Goal: Information Seeking & Learning: Understand process/instructions

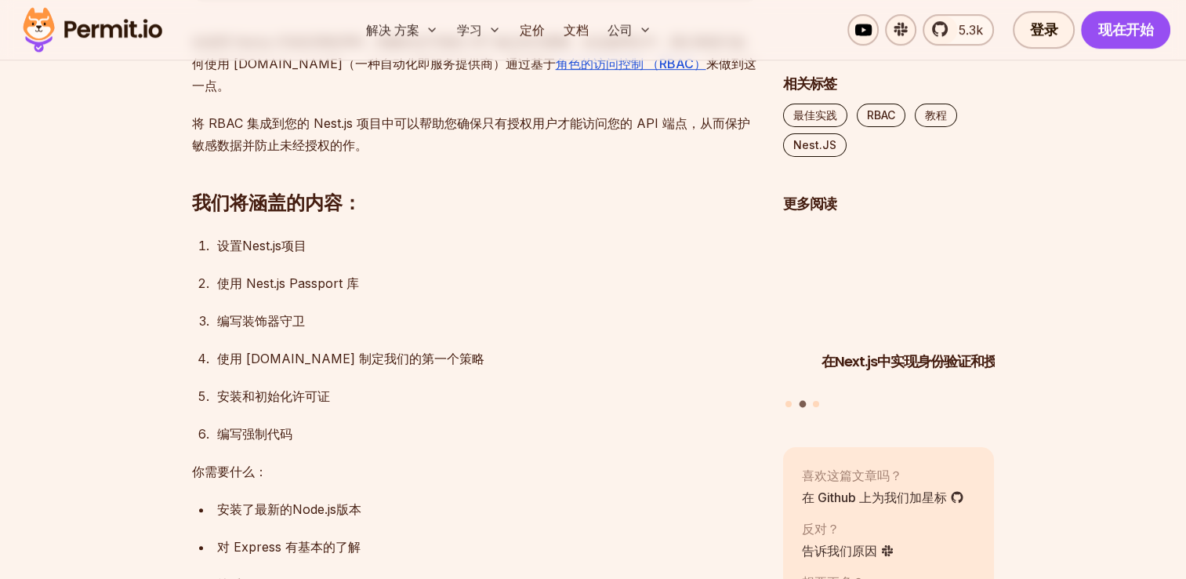
scroll to position [941, 0]
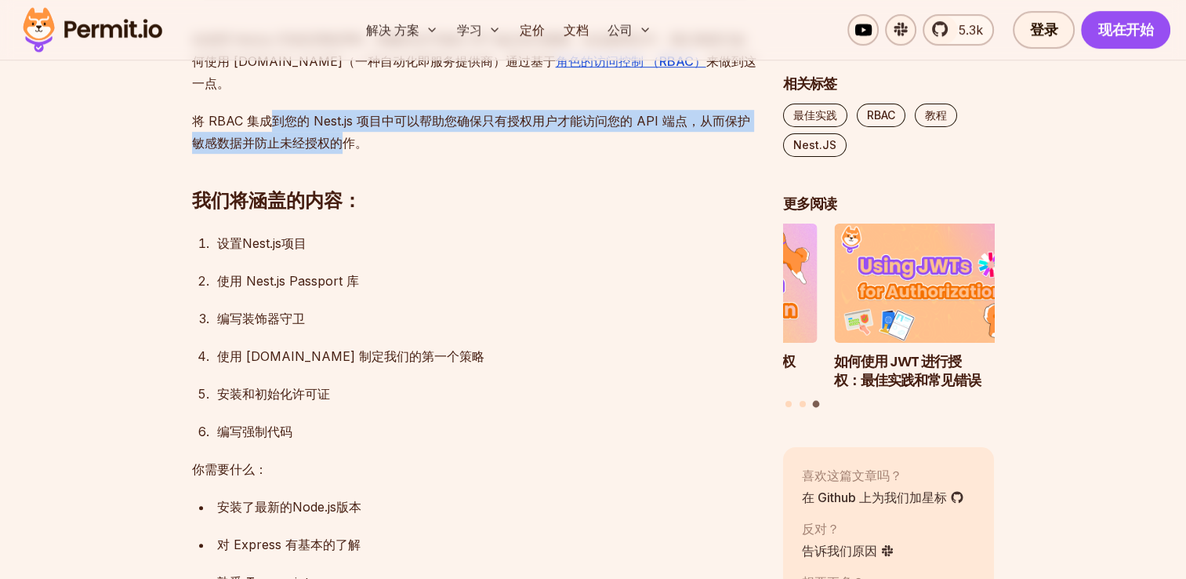
drag, startPoint x: 342, startPoint y: 125, endPoint x: 264, endPoint y: 96, distance: 83.1
click at [264, 110] on p "将 RBAC 集成到您的 Nest.js 项目中可以帮助您确保只有授权用户才能访问您的 API 端点，从而保护敏感数据并防止未经授权的作。" at bounding box center [475, 132] width 566 height 44
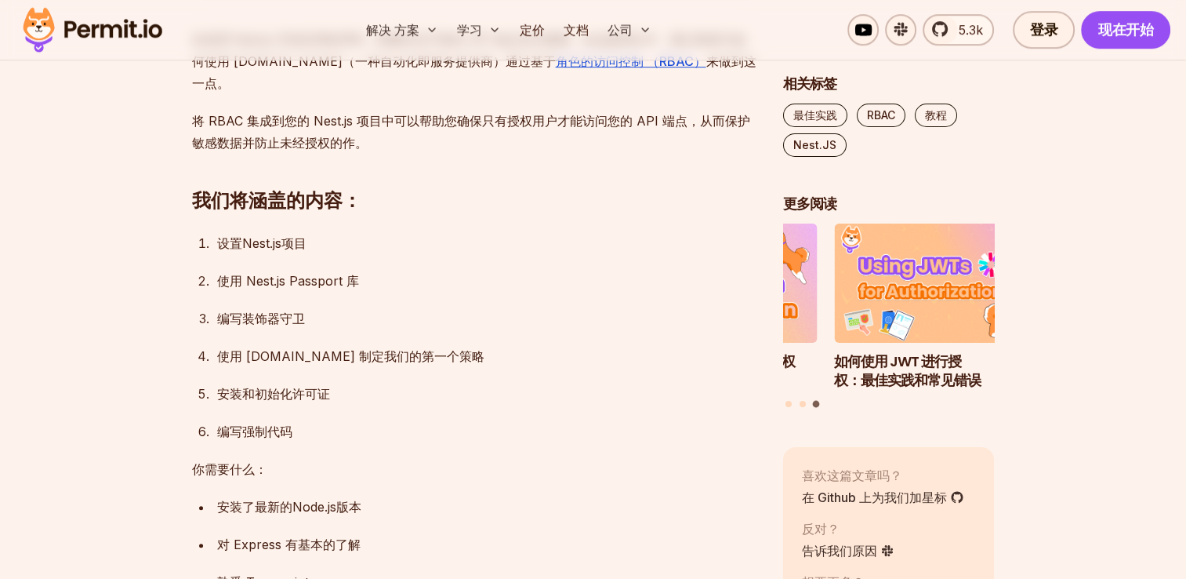
drag, startPoint x: 264, startPoint y: 96, endPoint x: 241, endPoint y: 101, distance: 23.4
click at [241, 110] on p "将 RBAC 集成到您的 Nest.js 项目中可以帮助您确保只有授权用户才能访问您的 API 端点，从而保护敏感数据并防止未经授权的作。" at bounding box center [475, 132] width 566 height 44
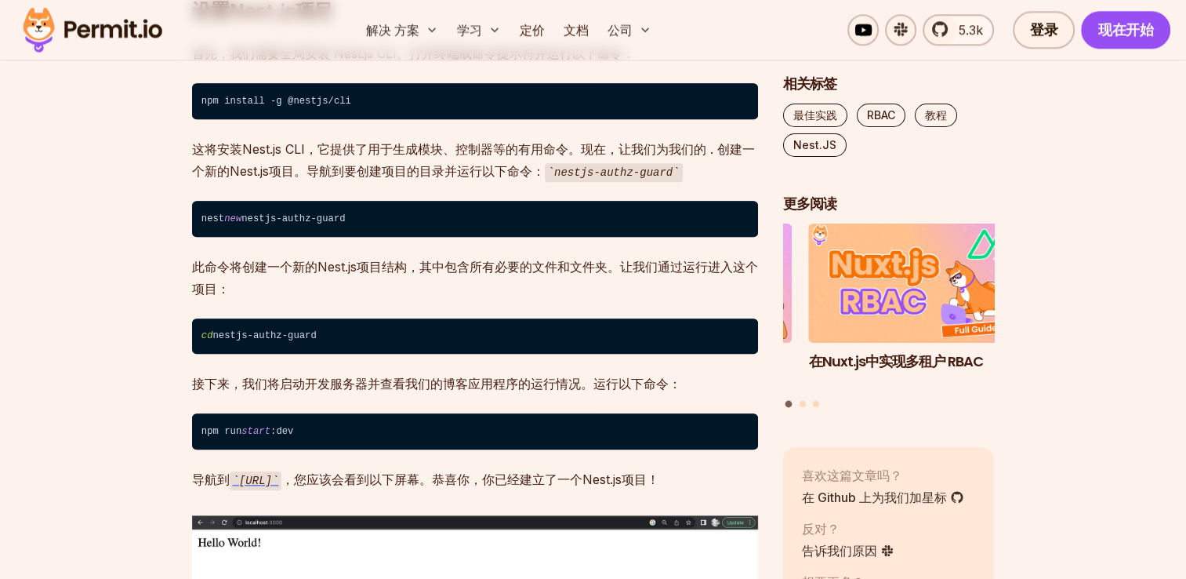
scroll to position [1568, 0]
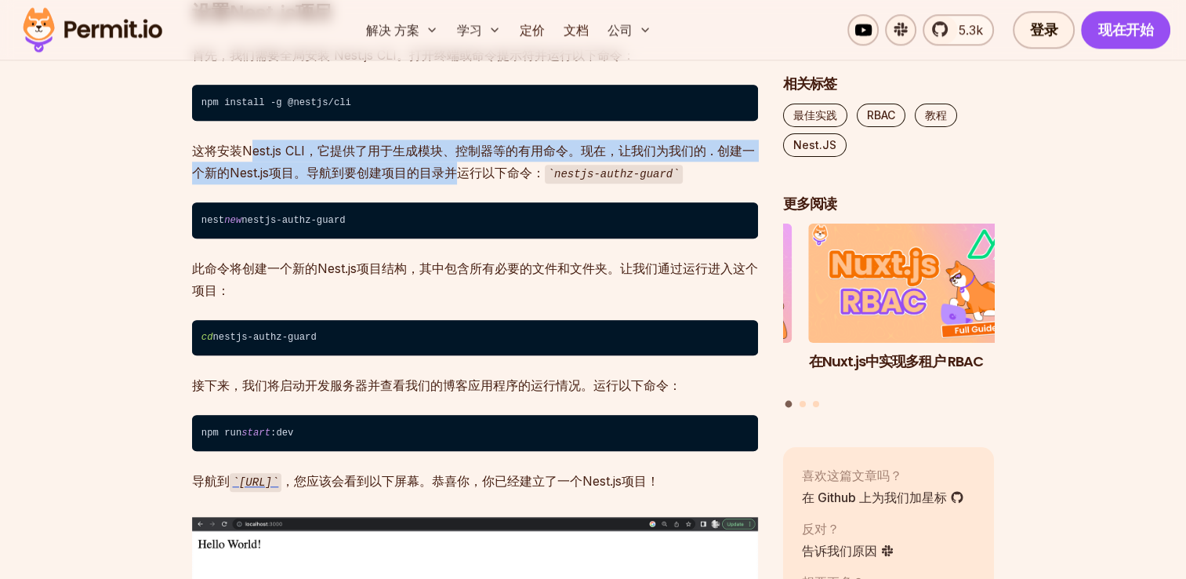
drag, startPoint x: 249, startPoint y: 127, endPoint x: 463, endPoint y: 146, distance: 214.1
click at [463, 146] on font "这将安装Nest.js CLI，它提供了用于生成模块、控制器等的有用命令。现在，让我们为我们的 . 创建一个新的Nest.js项目。导航到要创建项目的目录并运…" at bounding box center [473, 162] width 563 height 38
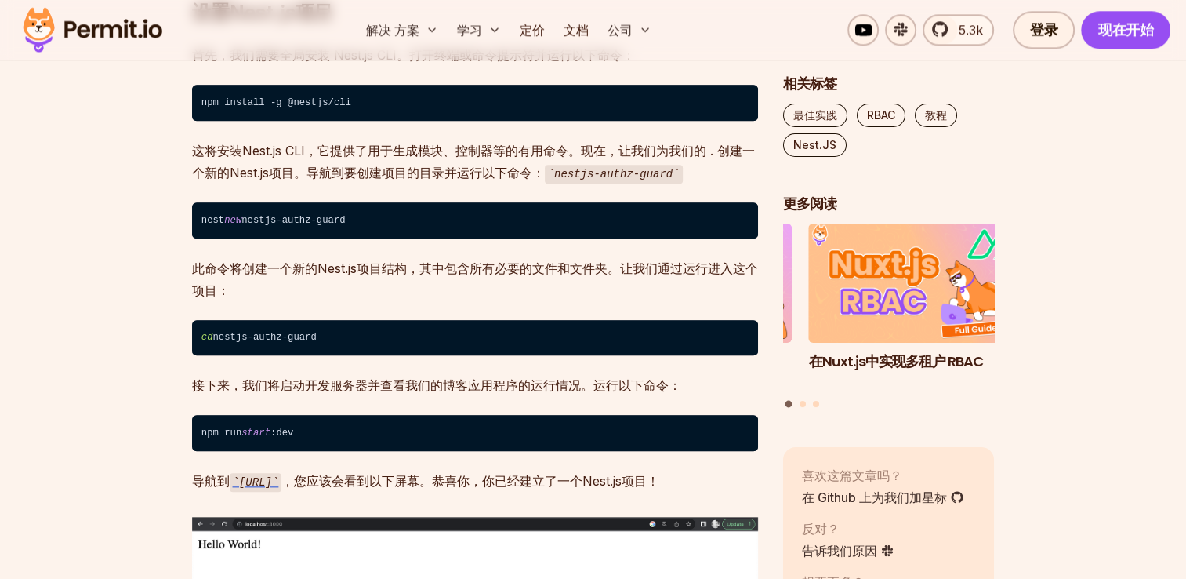
drag, startPoint x: 463, startPoint y: 146, endPoint x: 489, endPoint y: 161, distance: 30.5
click at [489, 161] on p "这将安装Nest.js CLI，它提供了用于生成模块、控制器等的有用命令。现在，让我们为我们的 . 创建一个新的Nest.js项目。导航到要创建项目的目录并运…" at bounding box center [475, 162] width 566 height 45
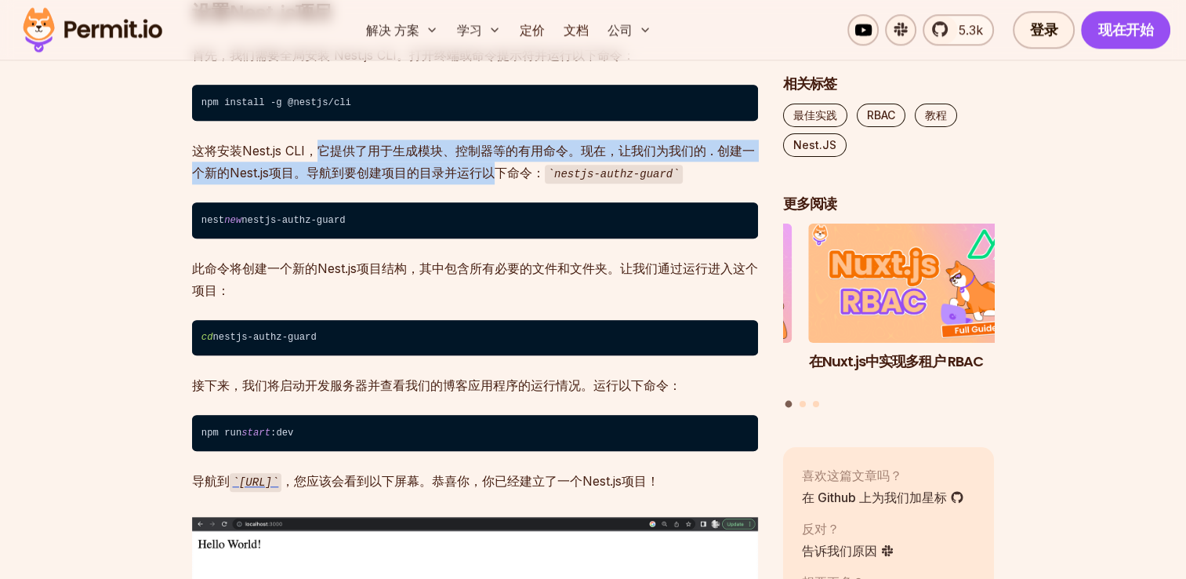
drag, startPoint x: 491, startPoint y: 148, endPoint x: 314, endPoint y: 131, distance: 178.0
click at [314, 143] on font "这将安装Nest.js CLI，它提供了用于生成模块、控制器等的有用命令。现在，让我们为我们的 . 创建一个新的Nest.js项目。导航到要创建项目的目录并运…" at bounding box center [473, 162] width 563 height 38
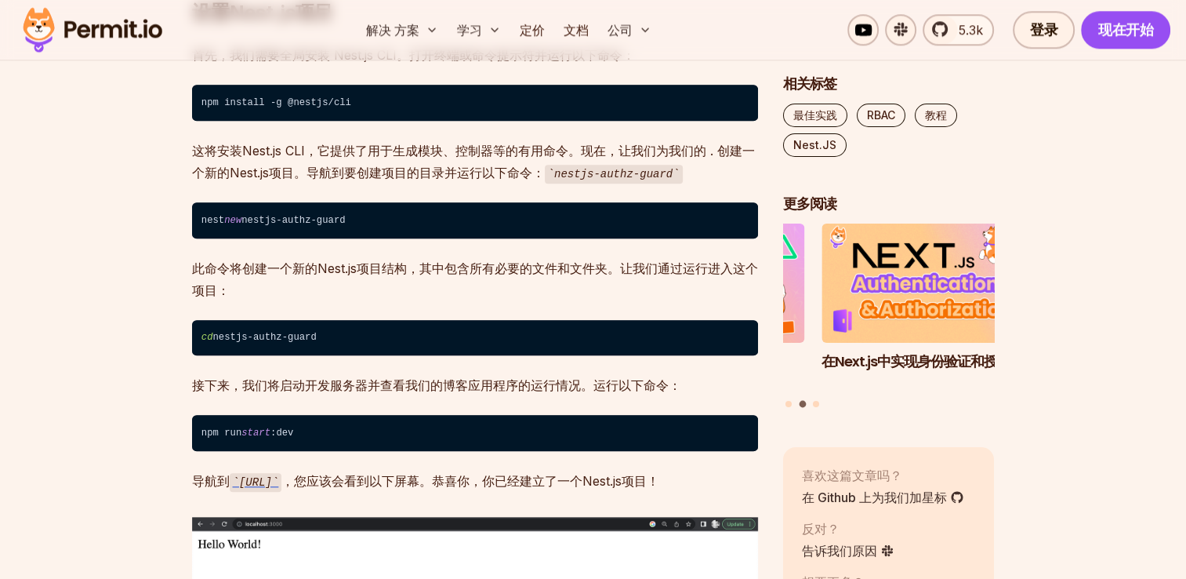
drag, startPoint x: 314, startPoint y: 131, endPoint x: 282, endPoint y: 132, distance: 31.4
click at [282, 143] on font "这将安装Nest.js CLI，它提供了用于生成模块、控制器等的有用命令。现在，让我们为我们的 . 创建一个新的Nest.js项目。导航到要创建项目的目录并运…" at bounding box center [473, 162] width 563 height 38
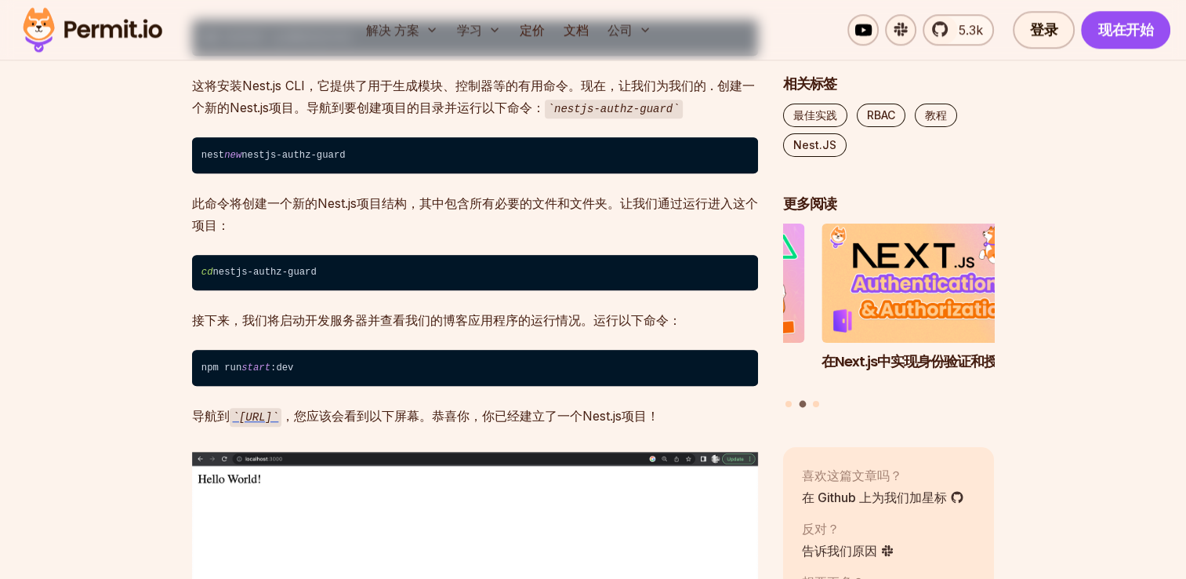
scroll to position [1646, 0]
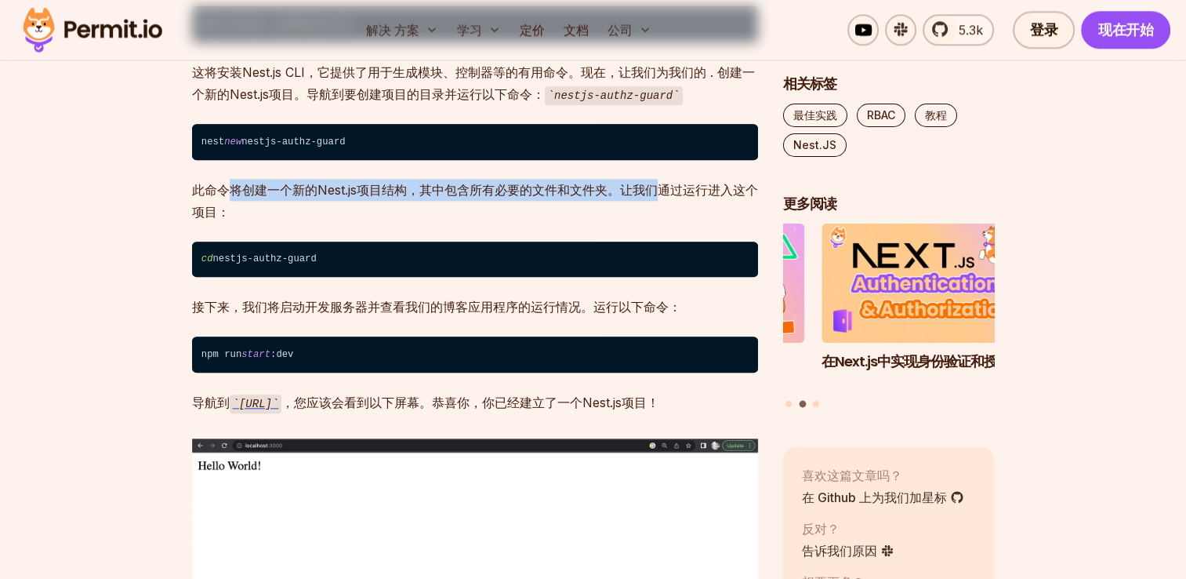
drag, startPoint x: 230, startPoint y: 169, endPoint x: 664, endPoint y: 165, distance: 434.3
click at [664, 179] on p "此命令将创建一个新的Nest.js项目结构，其中包含所有必要的文件和文件夹。让我们通过运行进入这个项目：" at bounding box center [475, 201] width 566 height 44
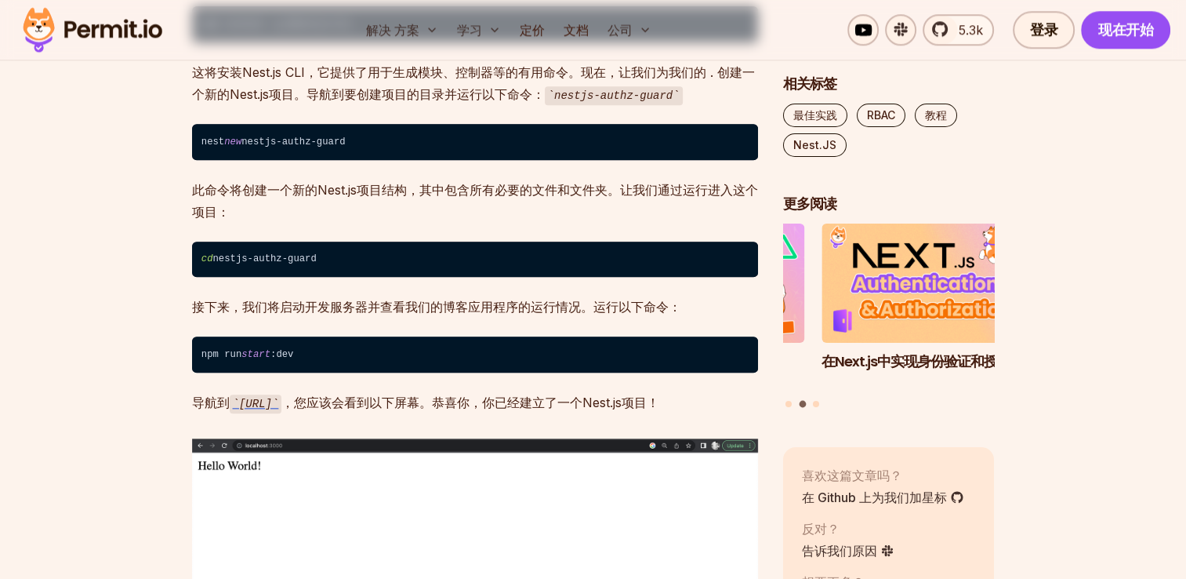
drag, startPoint x: 664, startPoint y: 165, endPoint x: 485, endPoint y: 227, distance: 189.2
click at [485, 241] on code "cd nestjs-authz-guard" at bounding box center [475, 259] width 566 height 36
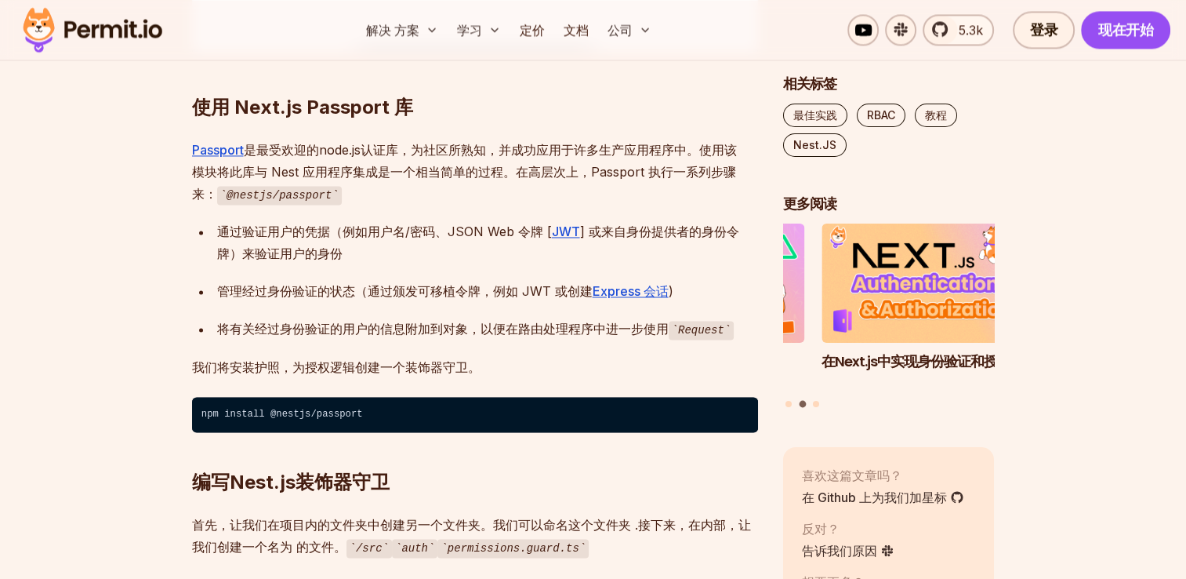
scroll to position [2352, 0]
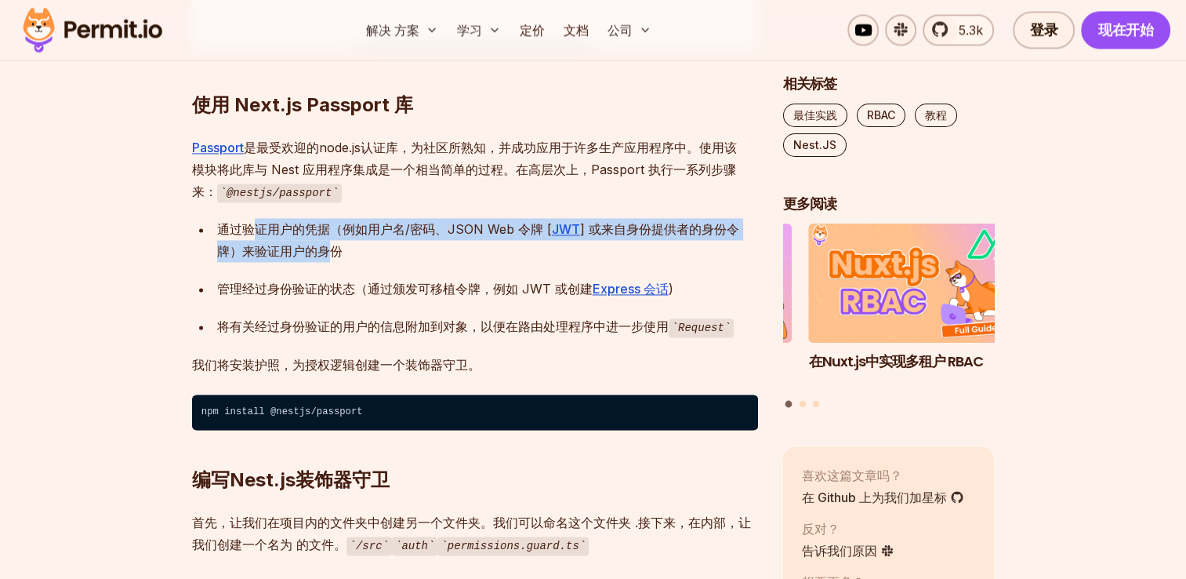
drag, startPoint x: 302, startPoint y: 232, endPoint x: 257, endPoint y: 212, distance: 48.8
click at [257, 218] on div "通过验证用户的凭据（例如用户名/密码、JSON Web 令牌 [ JWT ] 或来自身份提供者的身份令牌）来验证用户的身份" at bounding box center [487, 240] width 541 height 44
drag, startPoint x: 257, startPoint y: 212, endPoint x: 250, endPoint y: 207, distance: 8.9
click at [250, 218] on div "通过验证用户的凭据（例如用户名/密码、JSON Web 令牌 [ JWT ] 或来自身份提供者的身份令牌）来验证用户的身份" at bounding box center [487, 240] width 541 height 44
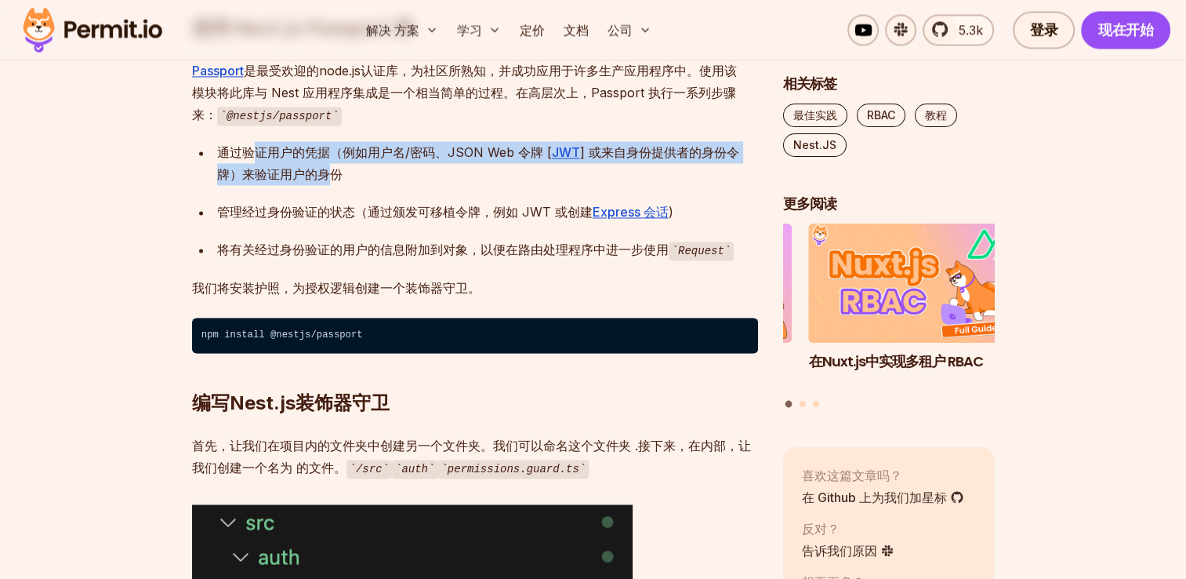
scroll to position [2430, 0]
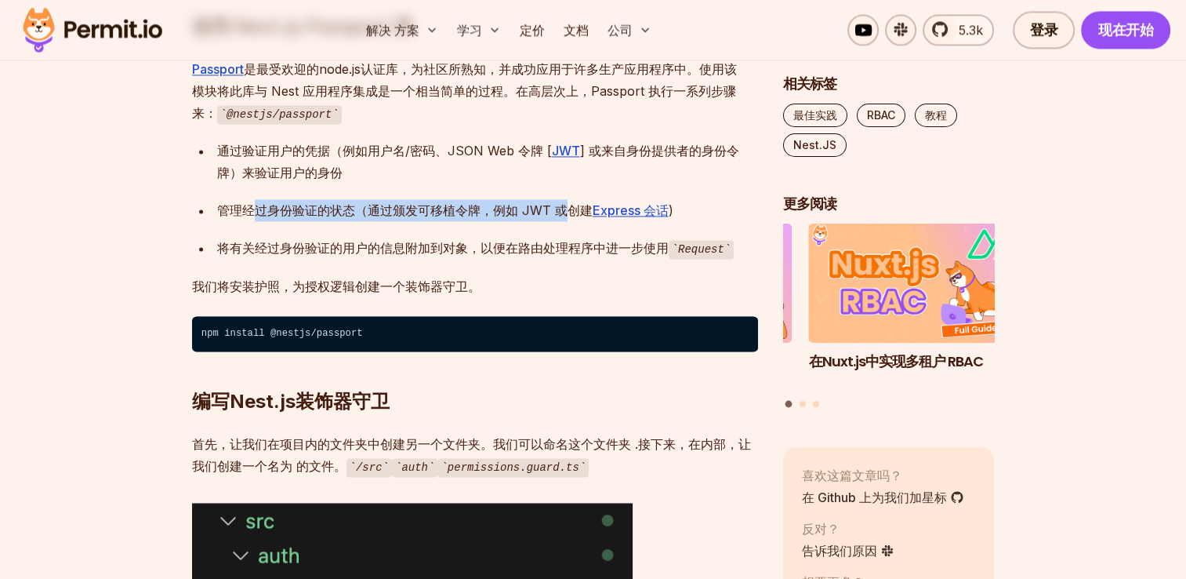
drag, startPoint x: 248, startPoint y: 186, endPoint x: 568, endPoint y: 180, distance: 319.9
click at [568, 202] on font "管理经过身份验证的状态（通过颁发可移植令牌，例如 JWT 或创建 Express 会话" at bounding box center [443, 210] width 452 height 16
drag, startPoint x: 568, startPoint y: 180, endPoint x: 566, endPoint y: 212, distance: 32.2
click at [566, 212] on ul "通过验证用户的凭据（例如用户名/密码、JSON Web 令牌 [ JWT ] 或来自身份提供者的身份令牌）来验证用户的身份 管理经过身份验证的状态（通过颁发可…" at bounding box center [475, 200] width 566 height 120
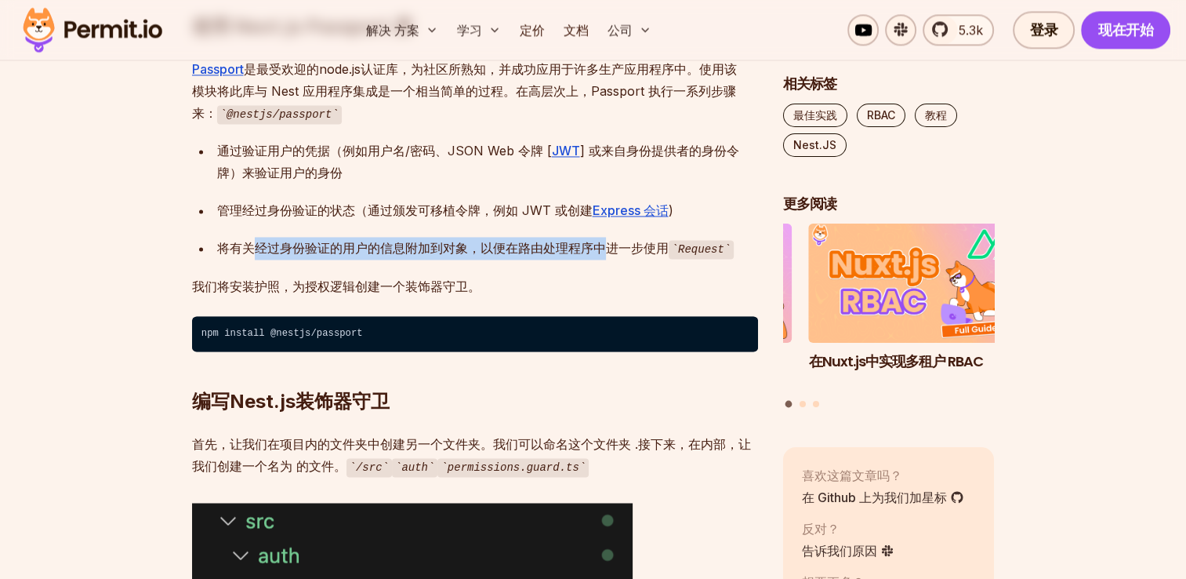
drag, startPoint x: 249, startPoint y: 224, endPoint x: 611, endPoint y: 218, distance: 363.0
click at [611, 240] on font "将有关经过身份验证的用户的信息附加到对象，以便在路由处理程序中进一步使用" at bounding box center [443, 248] width 452 height 16
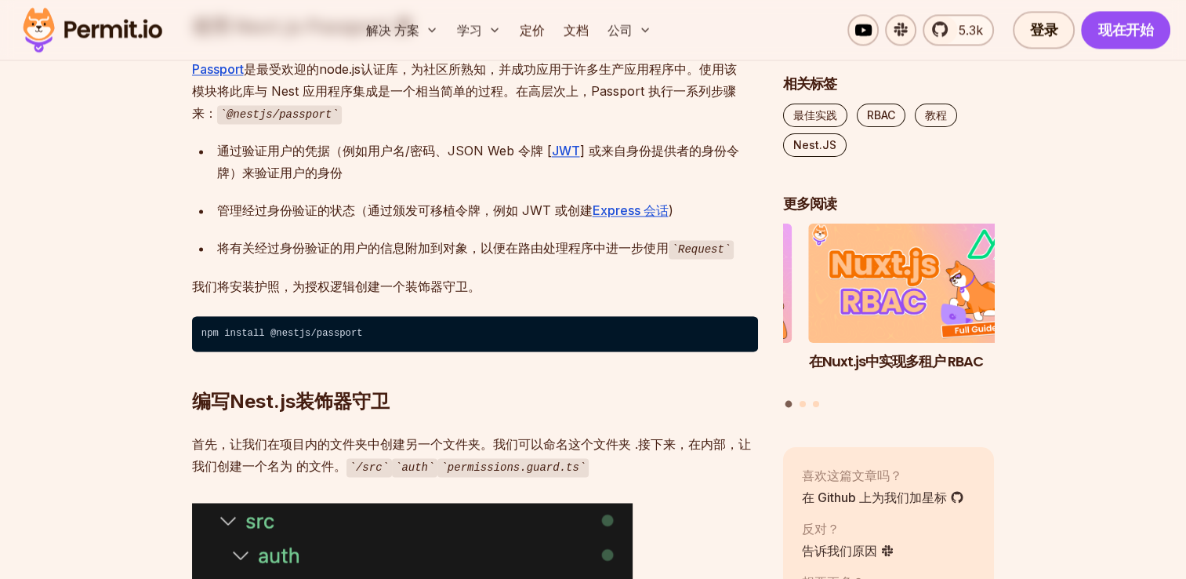
drag, startPoint x: 611, startPoint y: 218, endPoint x: 622, endPoint y: 240, distance: 24.2
drag, startPoint x: 401, startPoint y: 270, endPoint x: 246, endPoint y: 263, distance: 154.6
click at [248, 275] on p "我们将安装护照，为授权逻辑创建一个装饰器守卫。" at bounding box center [475, 286] width 566 height 22
drag, startPoint x: 246, startPoint y: 263, endPoint x: 235, endPoint y: 261, distance: 11.1
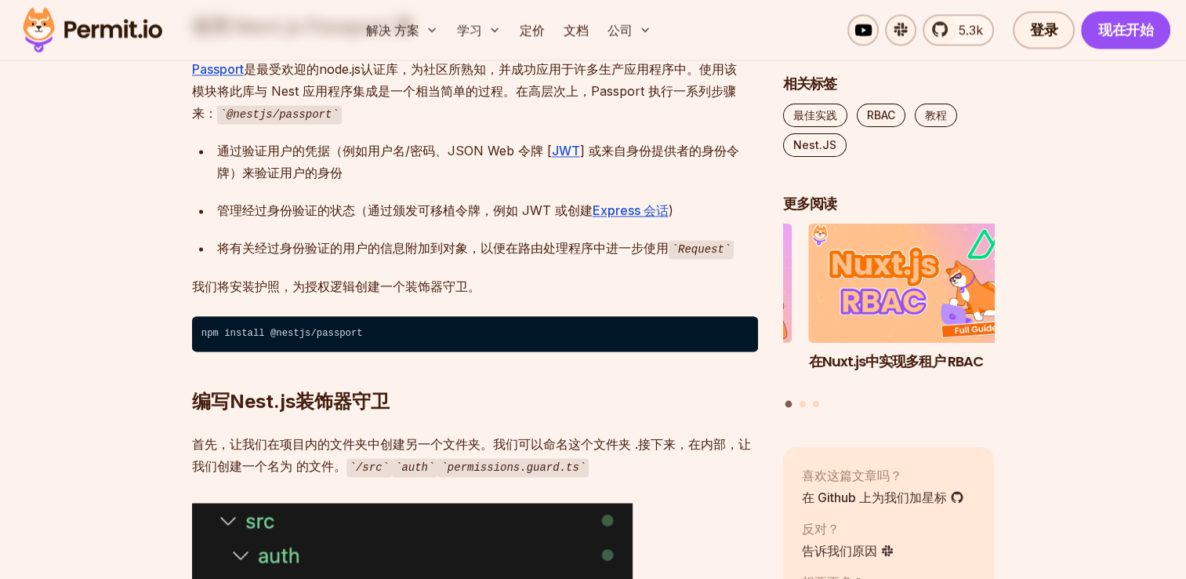
click at [235, 275] on p "我们将安装护照，为授权逻辑创建一个装饰器守卫。" at bounding box center [475, 286] width 566 height 22
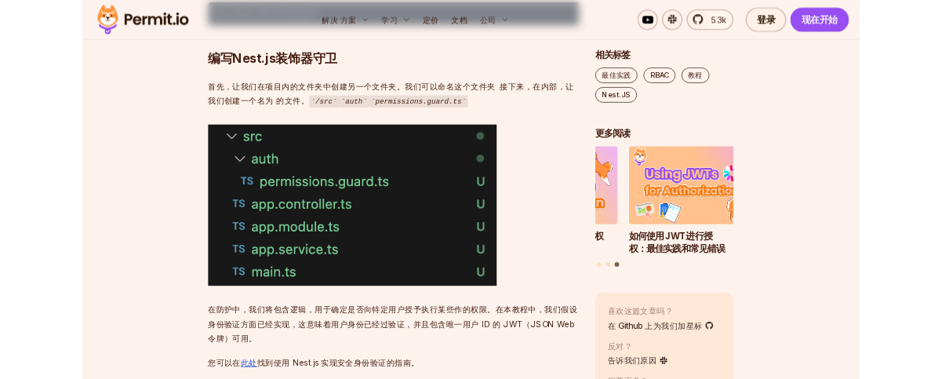
scroll to position [2744, 0]
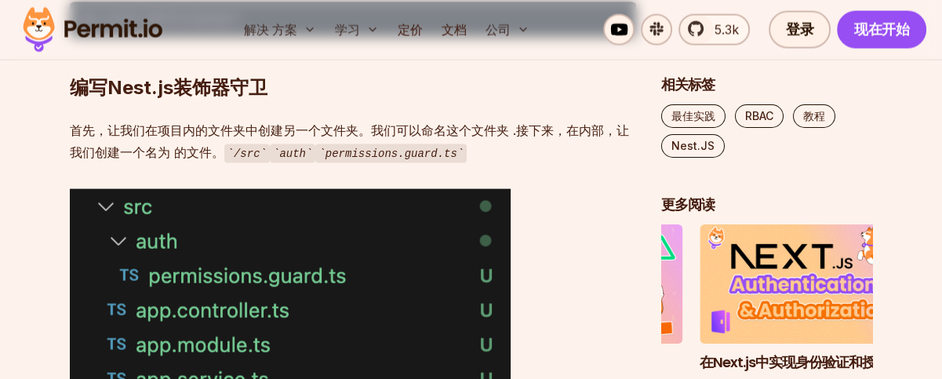
drag, startPoint x: 381, startPoint y: 137, endPoint x: 459, endPoint y: 103, distance: 85.6
click at [381, 144] on code "permissions.guard.ts" at bounding box center [390, 153] width 151 height 19
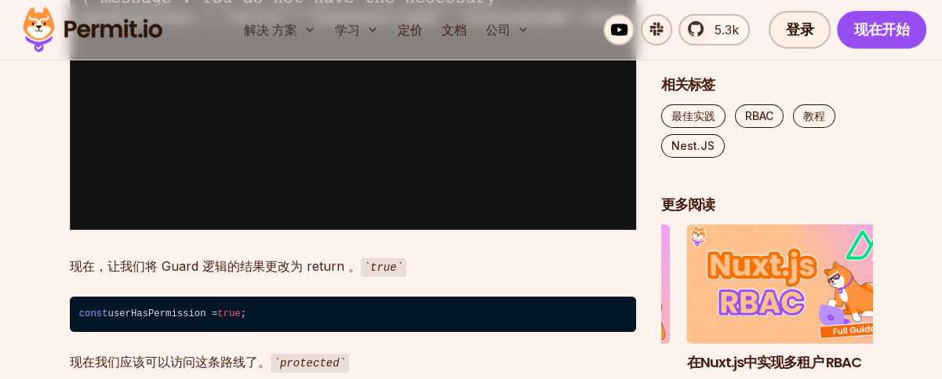
scroll to position [4312, 0]
